Goal: Task Accomplishment & Management: Complete application form

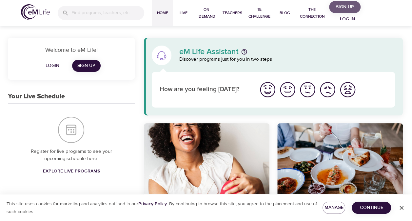
click at [338, 9] on span "Sign Up" at bounding box center [345, 7] width 26 height 8
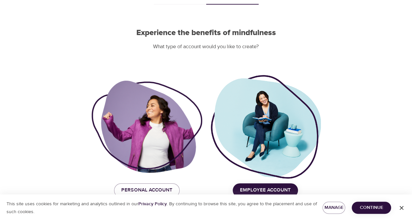
scroll to position [54, 0]
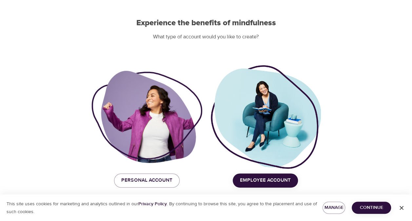
click at [382, 207] on span "Continue" at bounding box center [371, 208] width 29 height 8
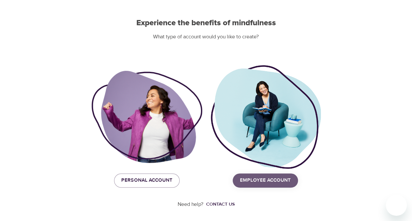
click at [270, 178] on span "Employee Account" at bounding box center [265, 180] width 51 height 9
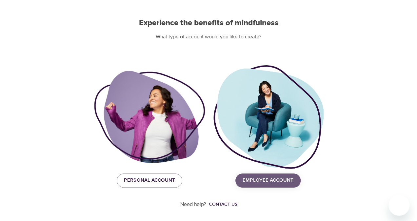
scroll to position [0, 0]
